Goal: Task Accomplishment & Management: Use online tool/utility

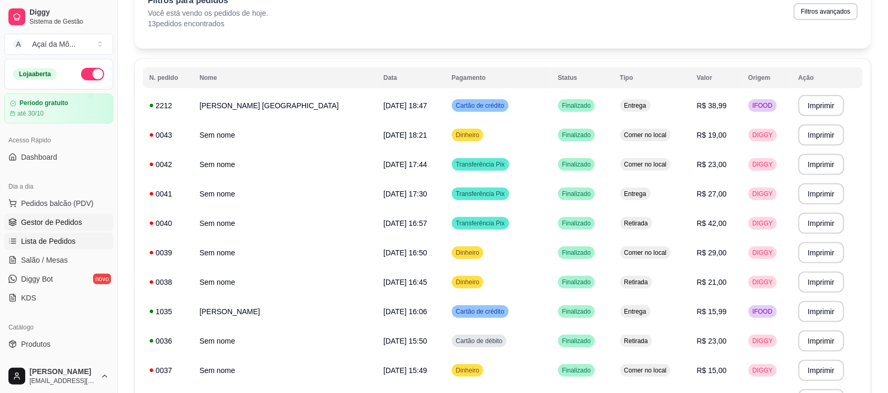
click at [66, 224] on span "Gestor de Pedidos" at bounding box center [51, 222] width 61 height 11
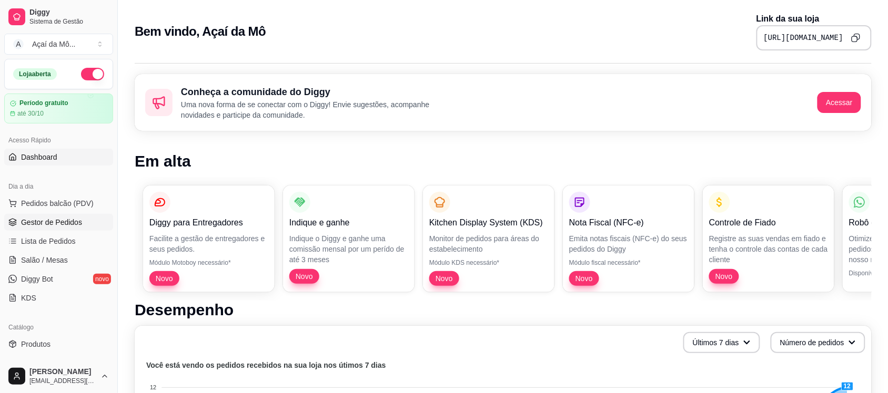
click at [35, 229] on link "Gestor de Pedidos" at bounding box center [58, 222] width 109 height 17
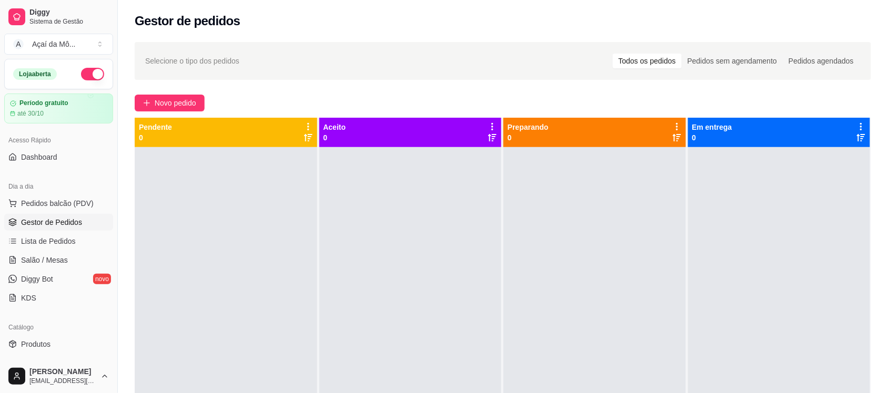
click at [383, 96] on div "Novo pedido" at bounding box center [503, 103] width 736 height 17
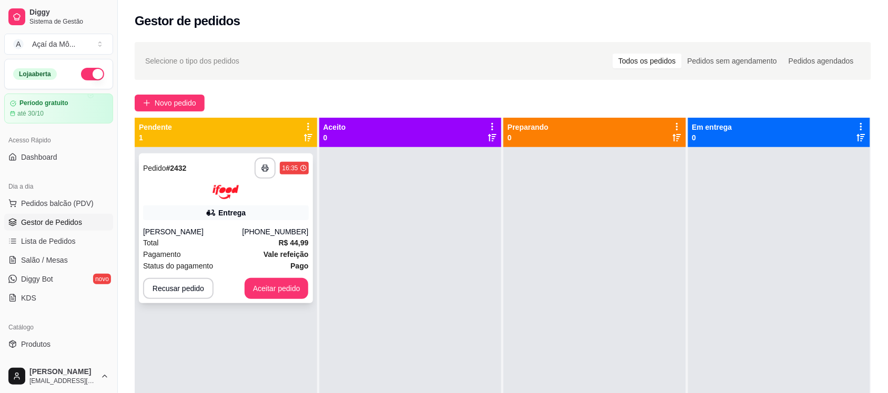
click at [218, 192] on img at bounding box center [225, 192] width 26 height 14
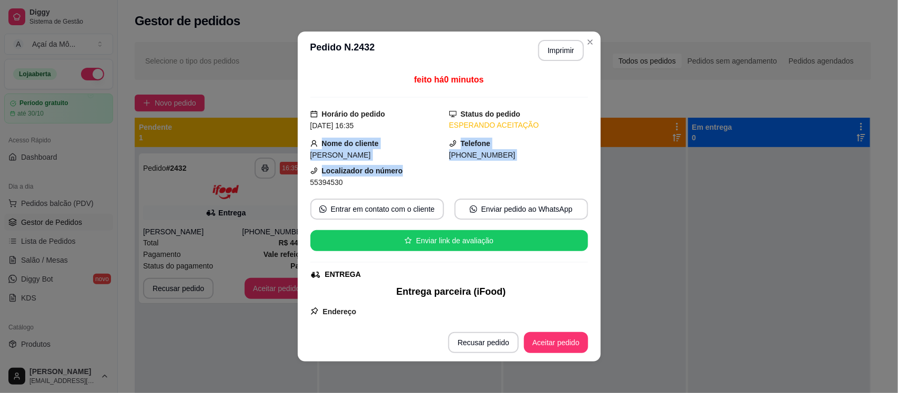
drag, startPoint x: 583, startPoint y: 120, endPoint x: 583, endPoint y: 176, distance: 56.3
click at [583, 176] on div "feito há 0 minutos Horário do pedido 12/10/2025 16:35 Status do pedido ESPERAND…" at bounding box center [449, 196] width 303 height 255
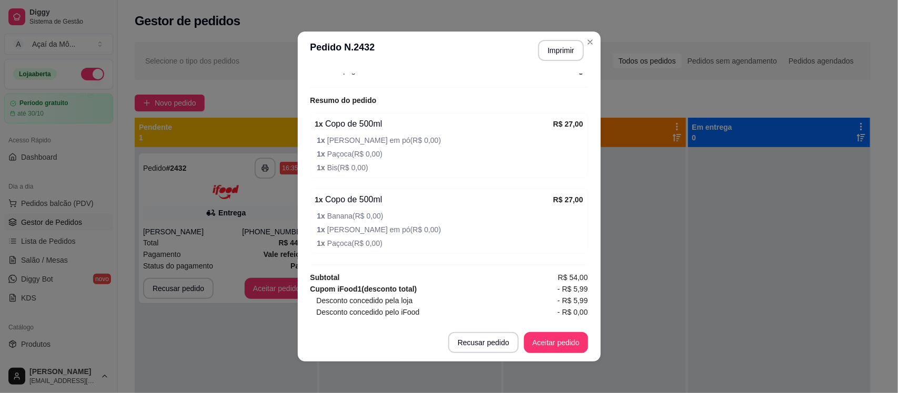
scroll to position [370, 0]
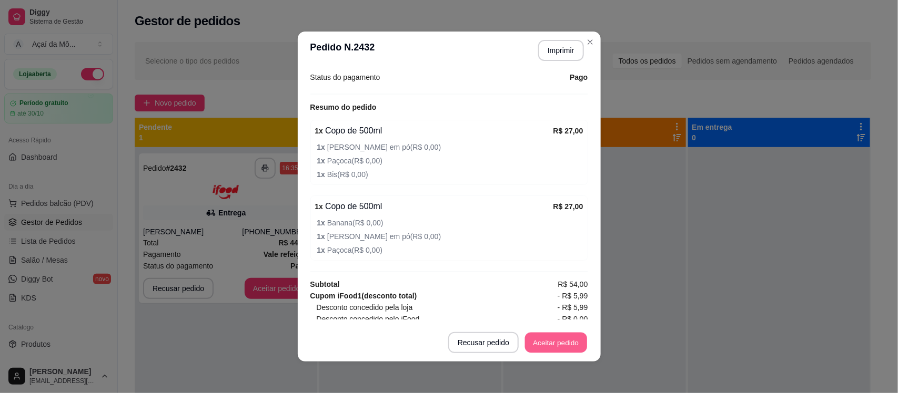
click at [568, 338] on button "Aceitar pedido" at bounding box center [556, 343] width 62 height 21
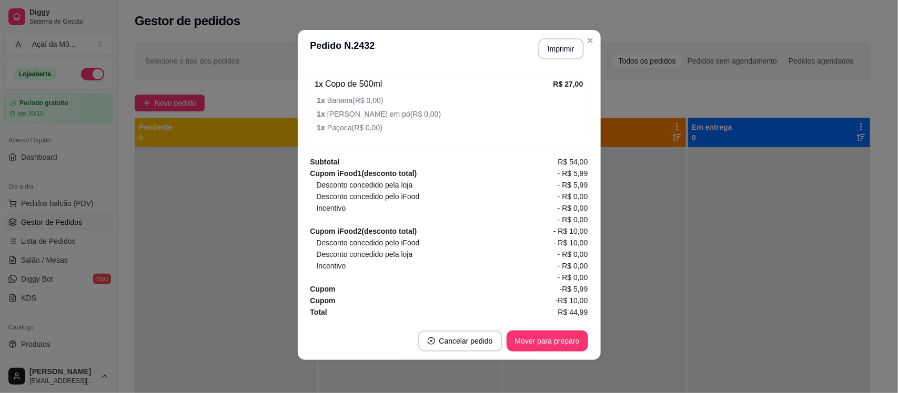
scroll to position [495, 0]
click at [557, 337] on button "Mover para preparo" at bounding box center [547, 341] width 79 height 21
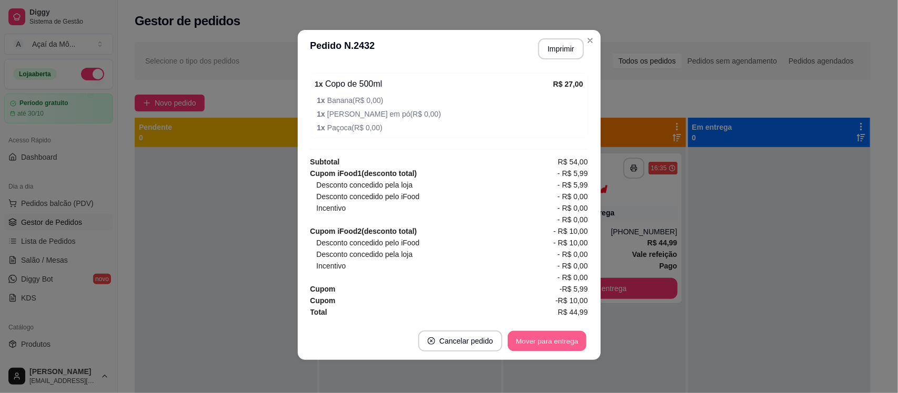
click at [555, 341] on button "Mover para entrega" at bounding box center [547, 341] width 79 height 21
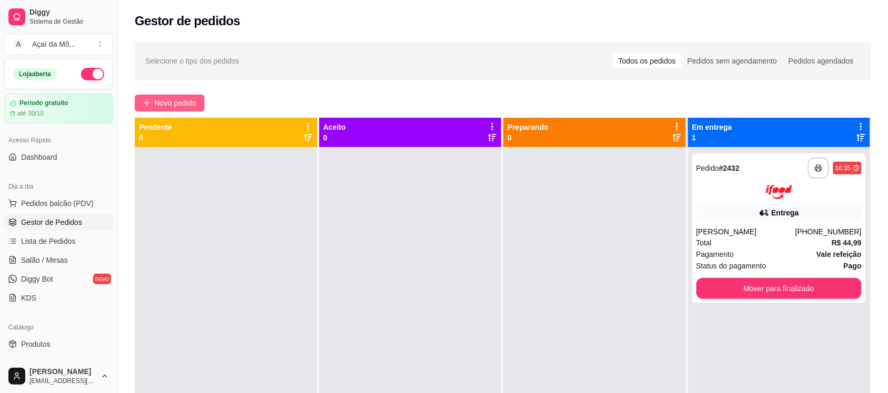
click at [182, 99] on span "Novo pedido" at bounding box center [176, 103] width 42 height 12
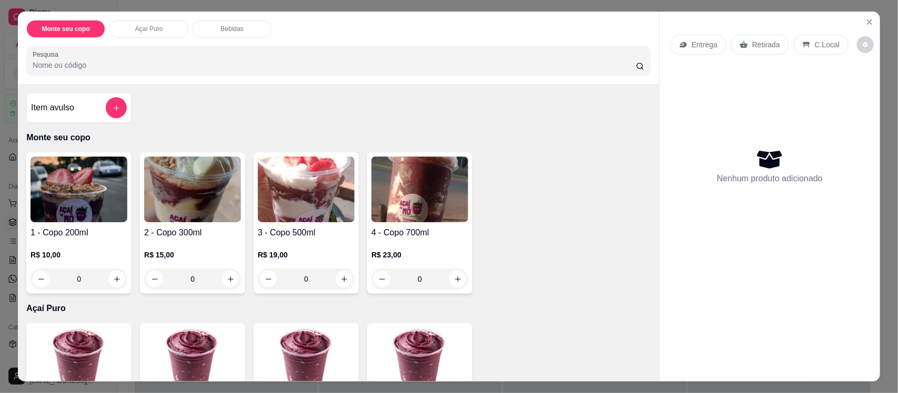
click at [760, 44] on p "Retirada" at bounding box center [766, 44] width 28 height 11
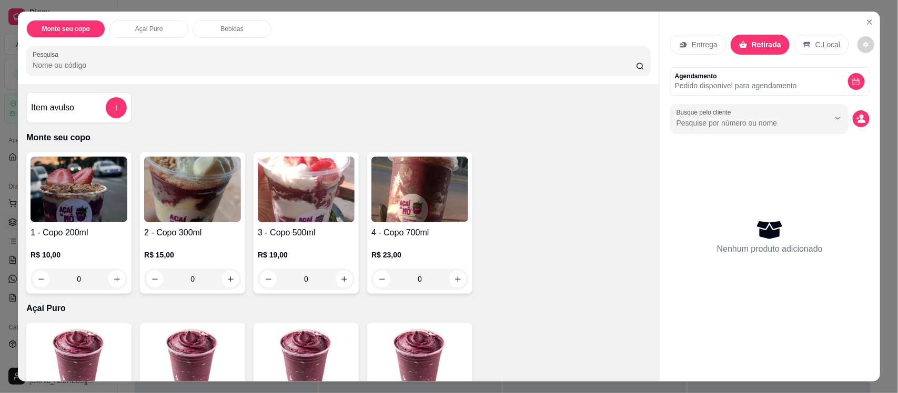
click at [427, 206] on img at bounding box center [419, 190] width 97 height 66
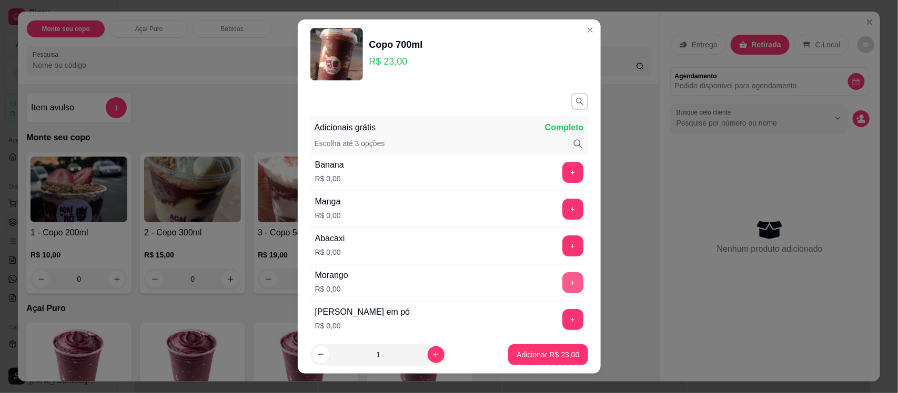
click at [562, 283] on button "+" at bounding box center [572, 282] width 21 height 21
click at [562, 320] on button "+" at bounding box center [572, 320] width 21 height 21
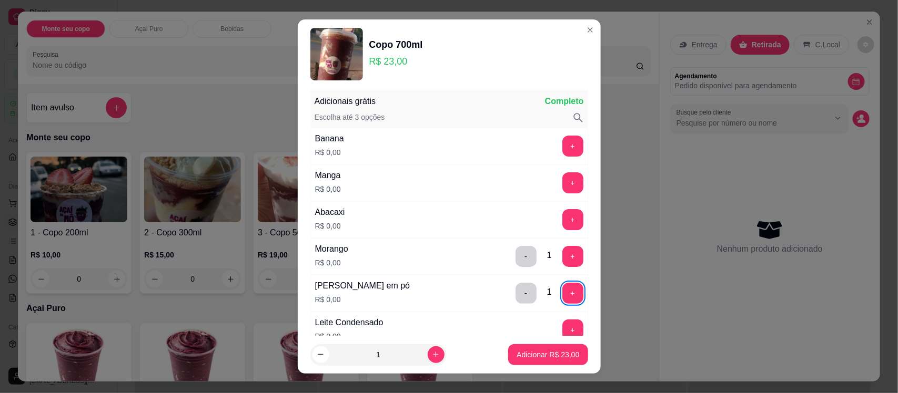
scroll to position [53, 0]
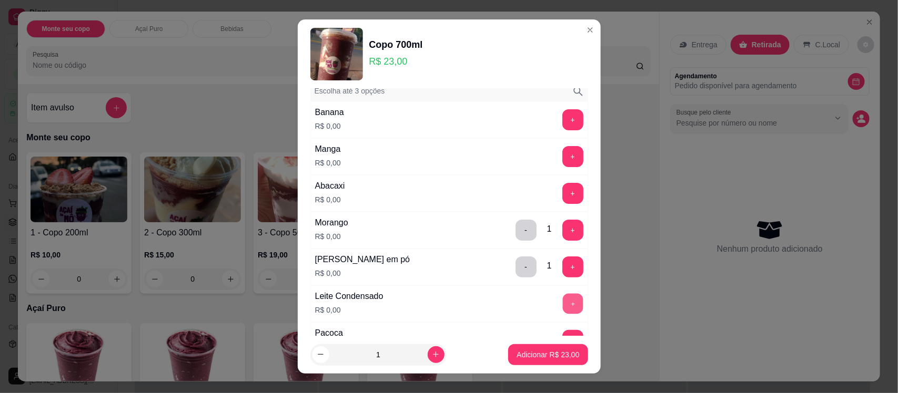
click at [562, 304] on button "+" at bounding box center [572, 304] width 21 height 21
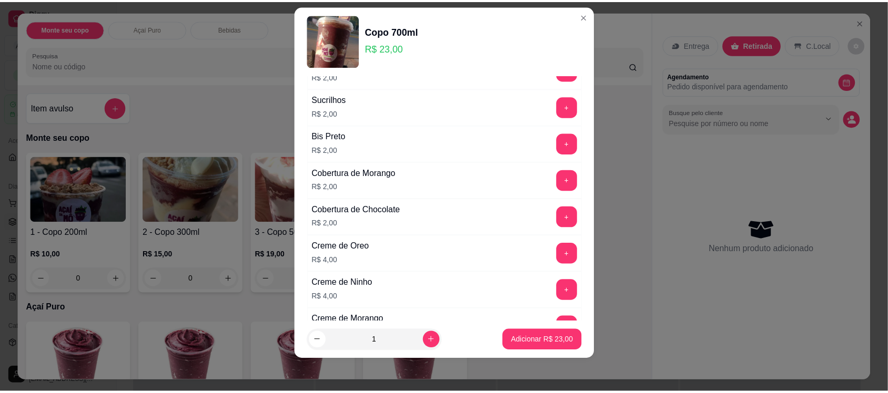
scroll to position [1121, 0]
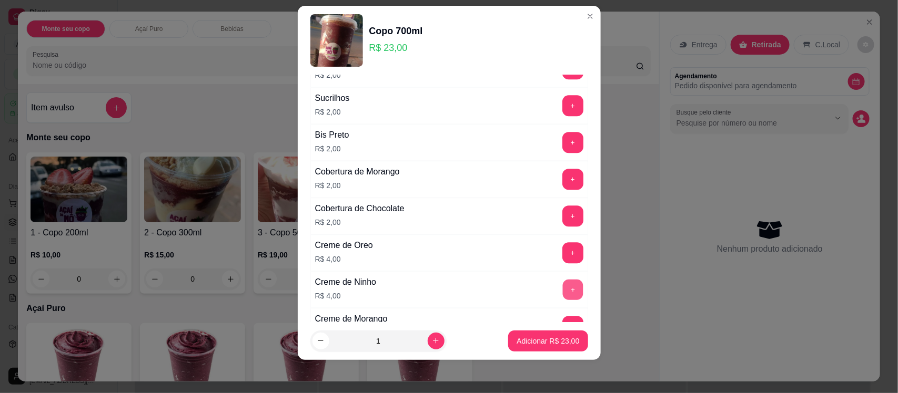
click at [562, 295] on button "+" at bounding box center [572, 290] width 21 height 21
click at [543, 346] on button "Adicionar R$ 27,00" at bounding box center [548, 341] width 77 height 21
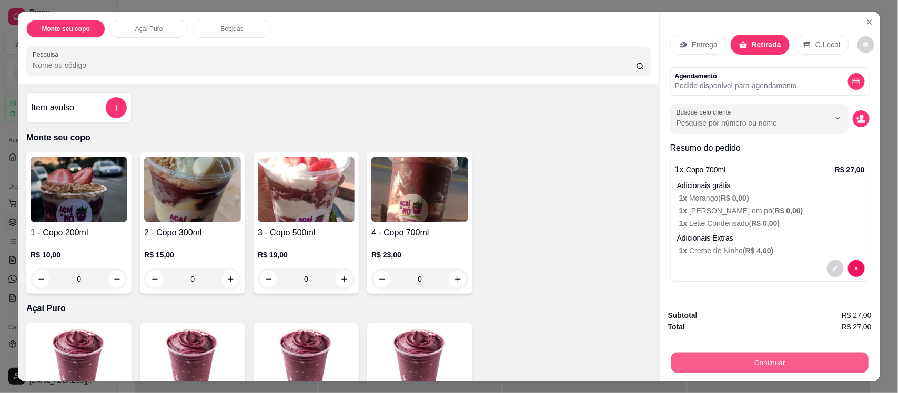
click at [739, 366] on button "Continuar" at bounding box center [769, 362] width 197 height 21
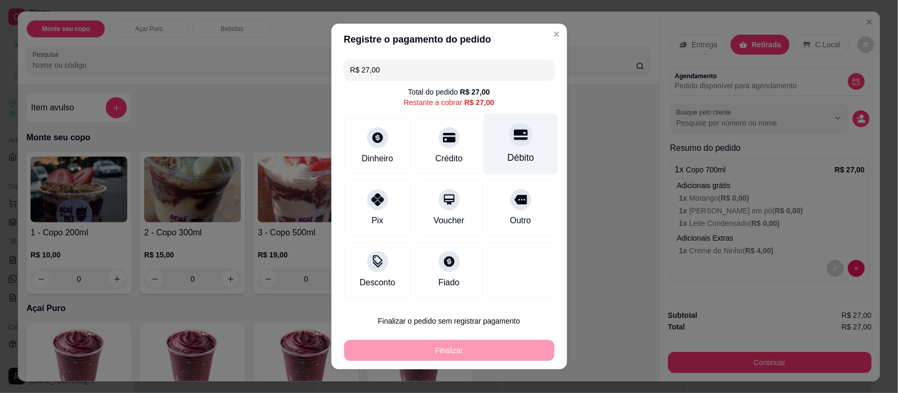
click at [524, 146] on div "Débito" at bounding box center [520, 145] width 74 height 62
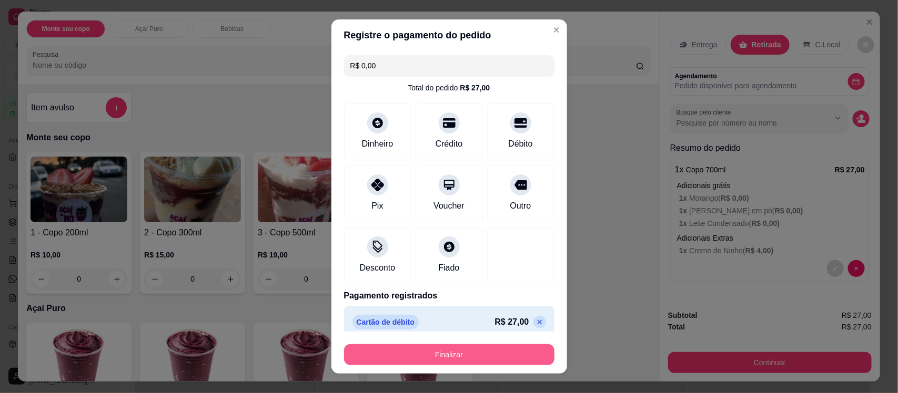
click at [447, 357] on button "Finalizar" at bounding box center [449, 354] width 210 height 21
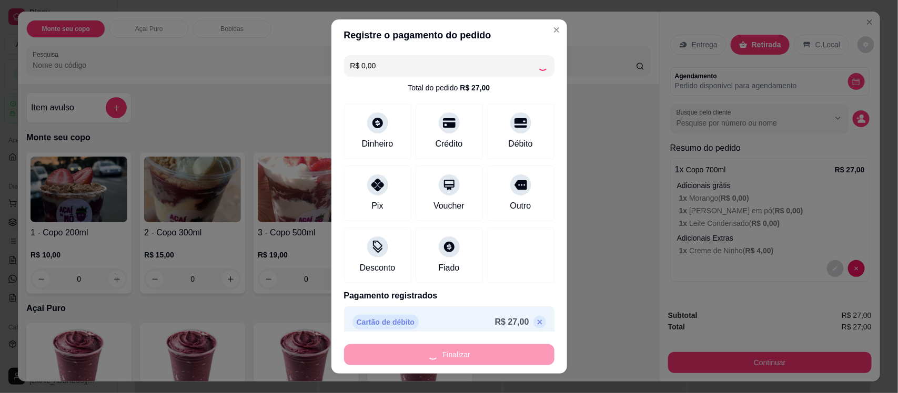
type input "-R$ 27,00"
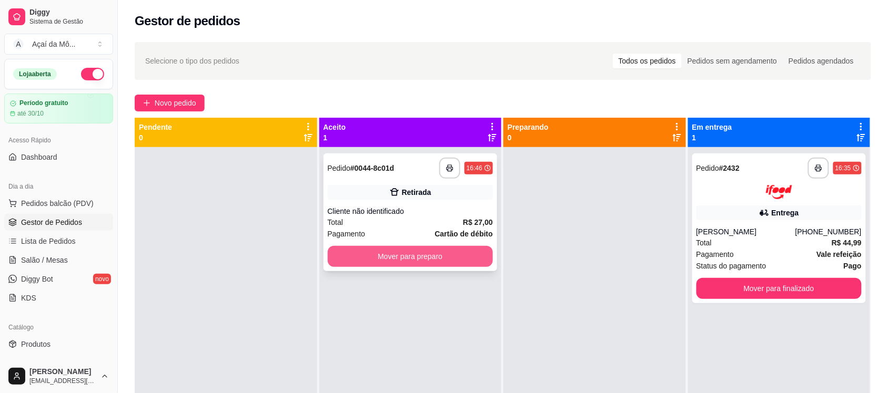
click at [453, 256] on button "Mover para preparo" at bounding box center [411, 256] width 166 height 21
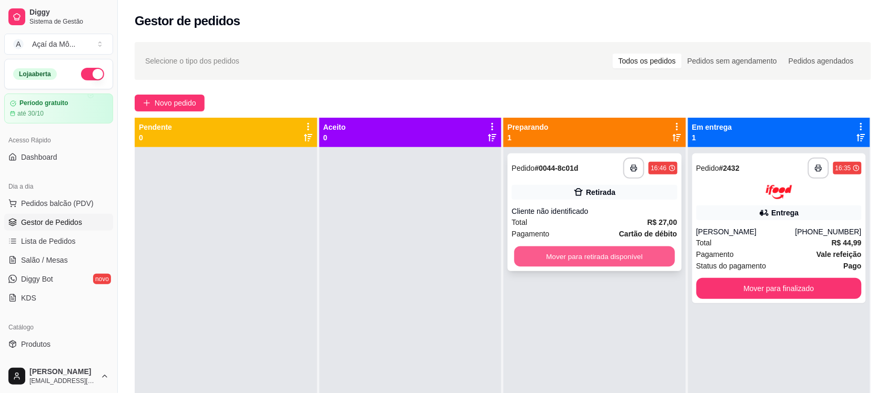
click at [564, 256] on button "Mover para retirada disponível" at bounding box center [594, 257] width 160 height 21
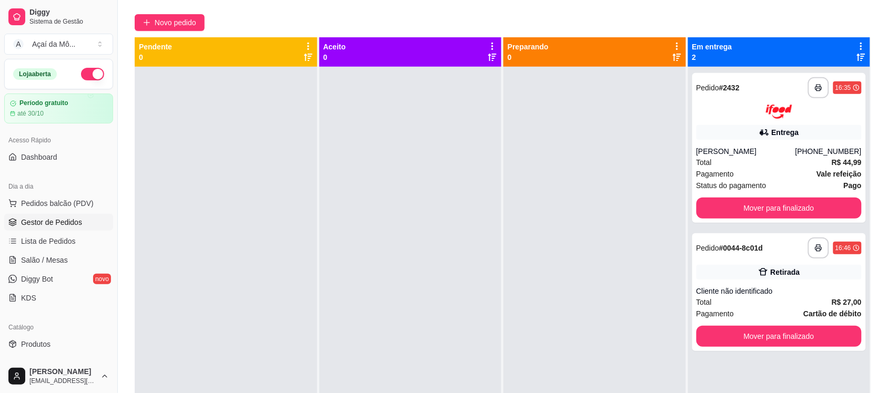
scroll to position [88, 0]
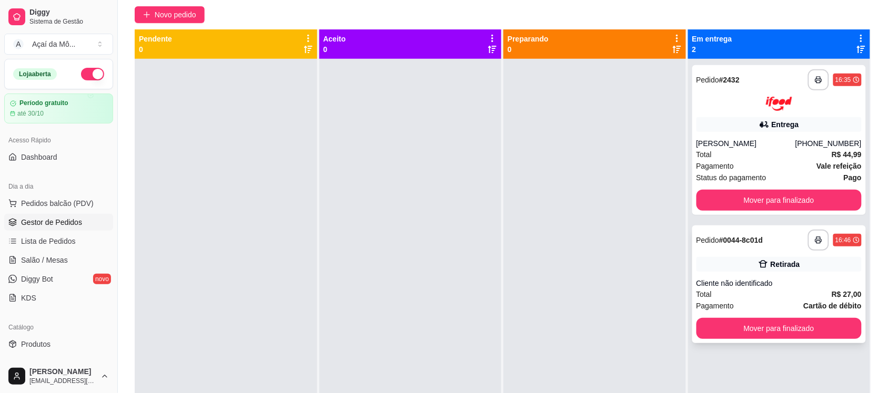
click at [775, 316] on div "**********" at bounding box center [779, 285] width 174 height 118
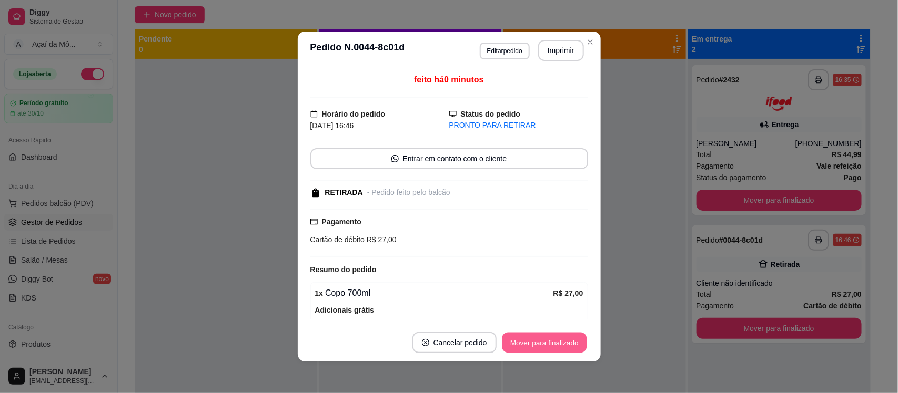
click at [538, 343] on button "Mover para finalizado" at bounding box center [544, 343] width 85 height 21
